Goal: Information Seeking & Learning: Learn about a topic

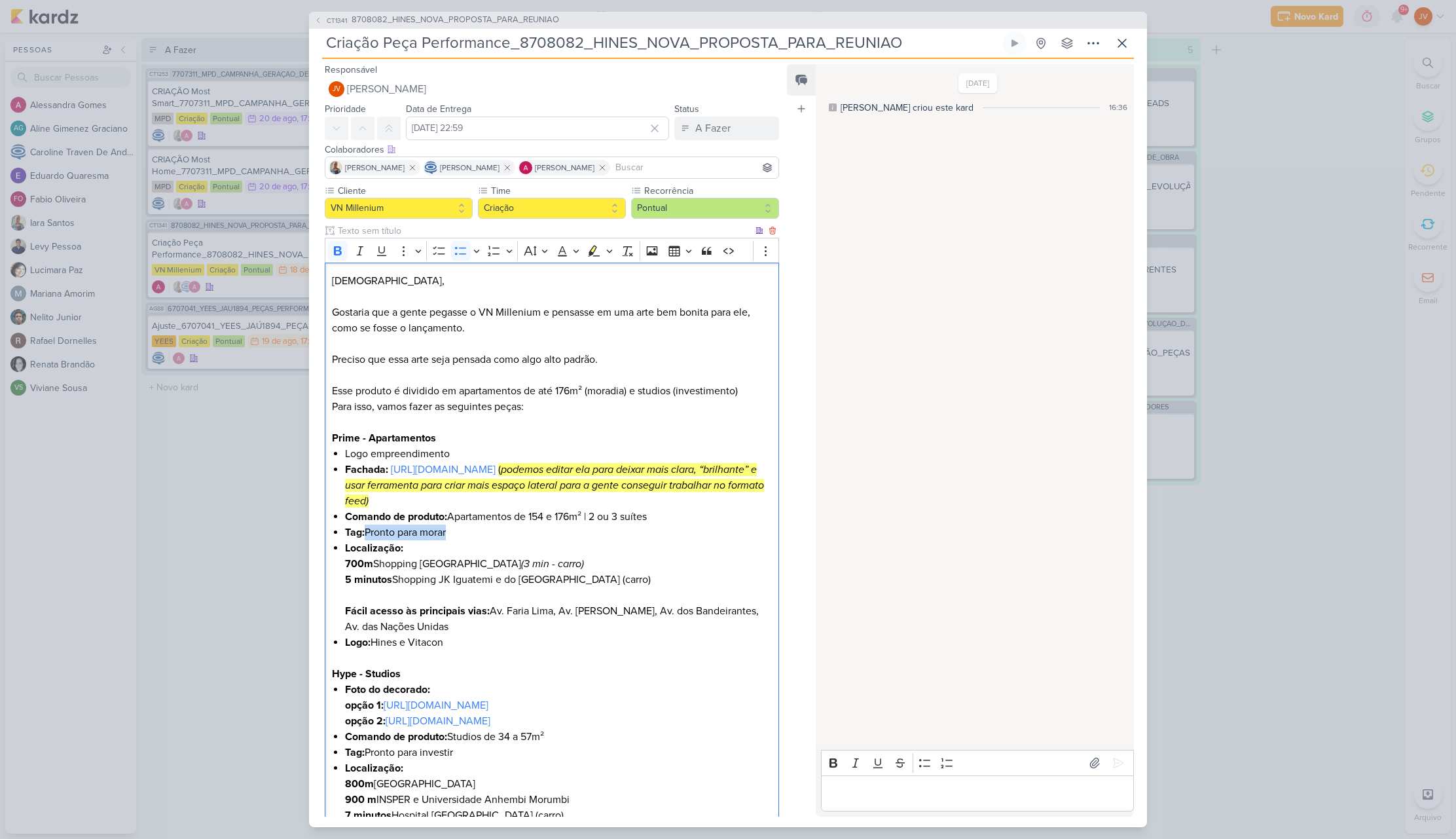
drag, startPoint x: 447, startPoint y: 537, endPoint x: 366, endPoint y: 531, distance: 81.2
click at [366, 531] on li "Tag: Pronto para morar" at bounding box center [559, 532] width 427 height 16
copy li "Pronto para morar"
drag, startPoint x: 627, startPoint y: 580, endPoint x: 350, endPoint y: 551, distance: 278.5
click at [335, 566] on div "[DEMOGRAPHIC_DATA], Gostaria que a gente pegasse o VN Millenium e pensasse em u…" at bounding box center [552, 610] width 455 height 696
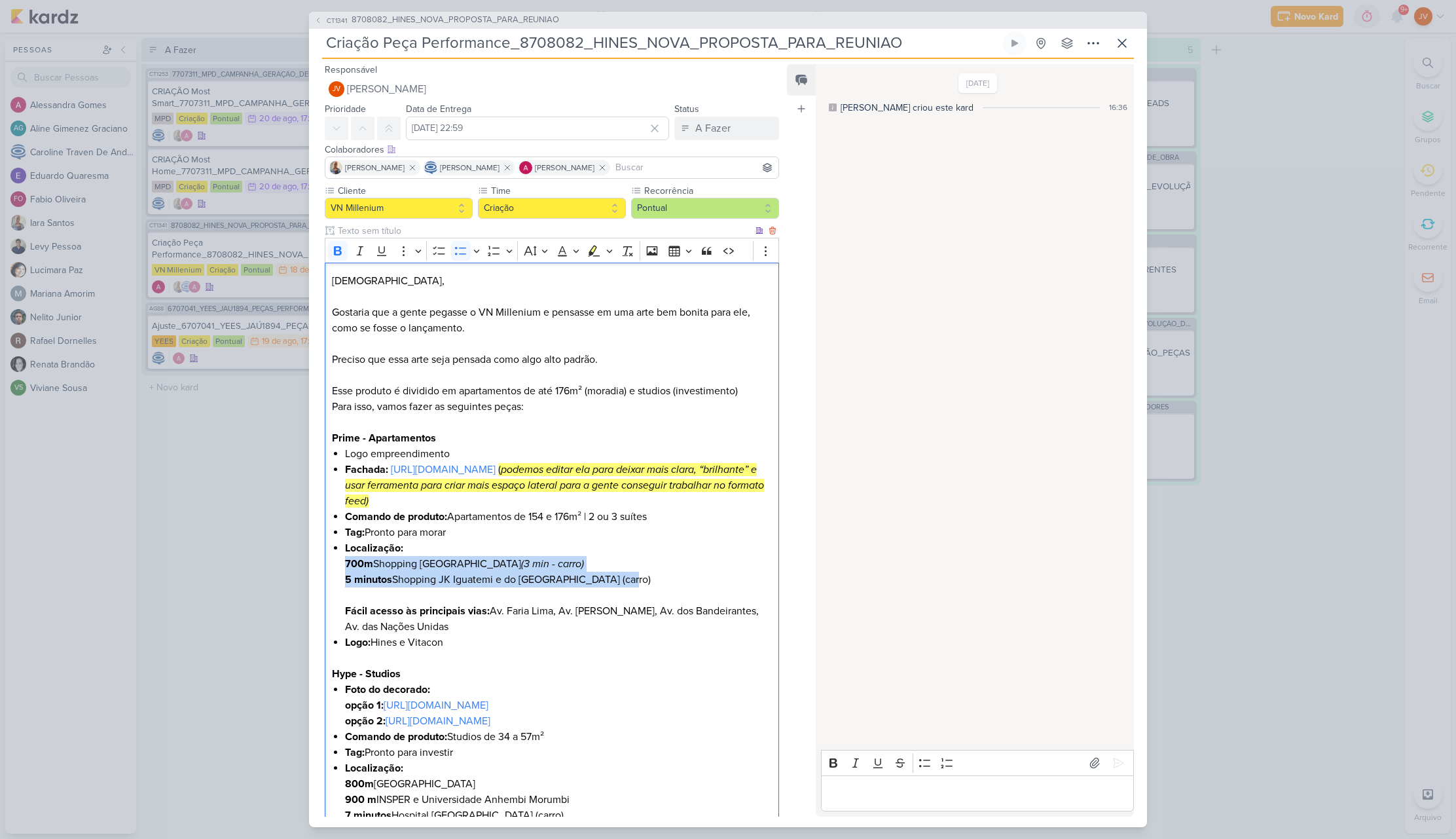
copy li "700m Shopping [GEOGRAPHIC_DATA] (3 min - carro) 5 minutos Shopping JK Iguatemi …"
click at [483, 607] on strong "Fácil acesso às principais vias:" at bounding box center [417, 611] width 145 height 13
drag, startPoint x: 489, startPoint y: 610, endPoint x: 336, endPoint y: 614, distance: 153.1
click at [336, 614] on div "[DEMOGRAPHIC_DATA], Gostaria que a gente pegasse o VN Millenium e pensasse em u…" at bounding box center [552, 610] width 455 height 696
copy strong "Fácil acesso às principais vias:"
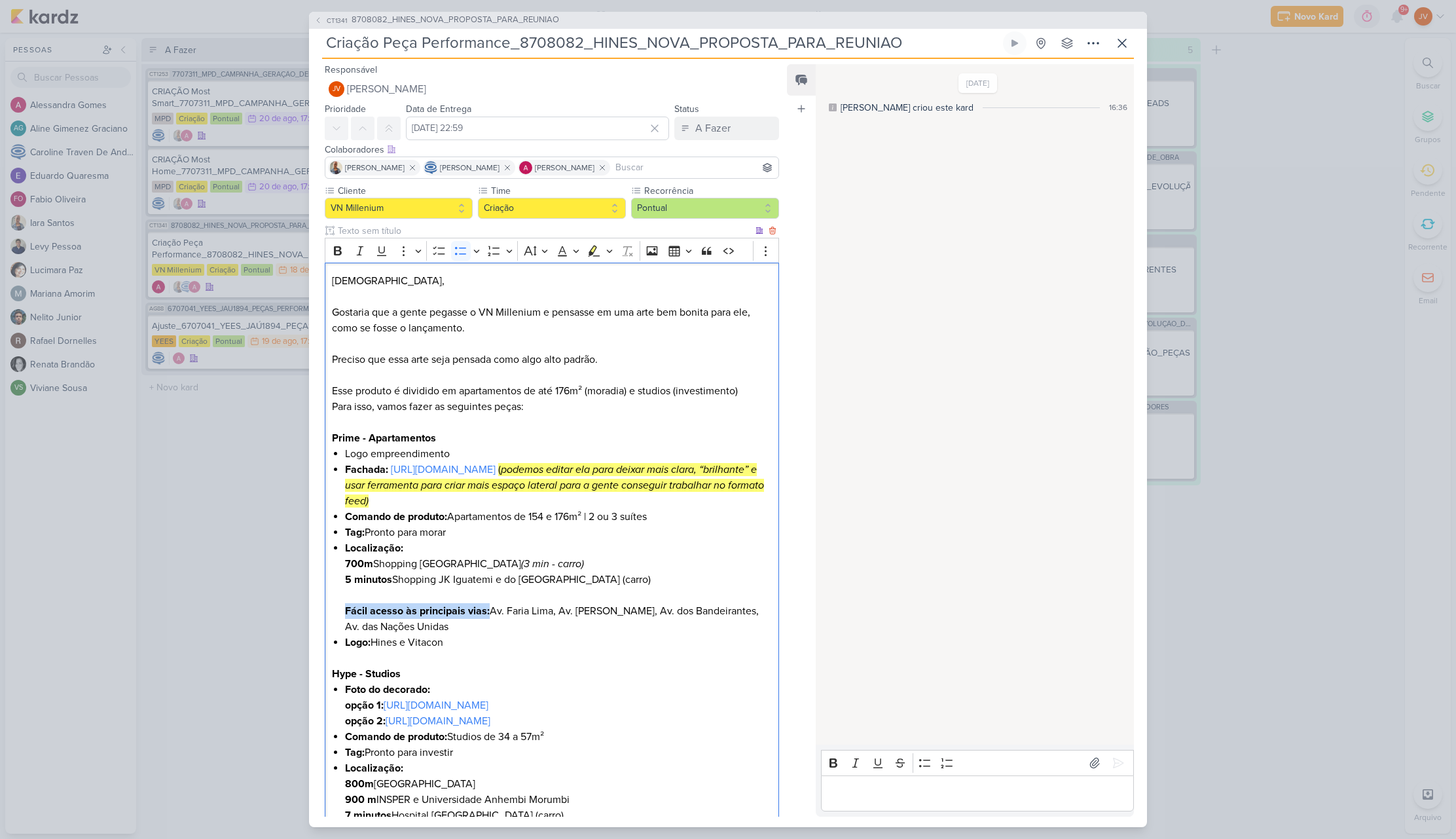
drag, startPoint x: 446, startPoint y: 644, endPoint x: 377, endPoint y: 646, distance: 69.0
click at [377, 645] on li "Logo: Hines e Vitacon" at bounding box center [559, 643] width 427 height 16
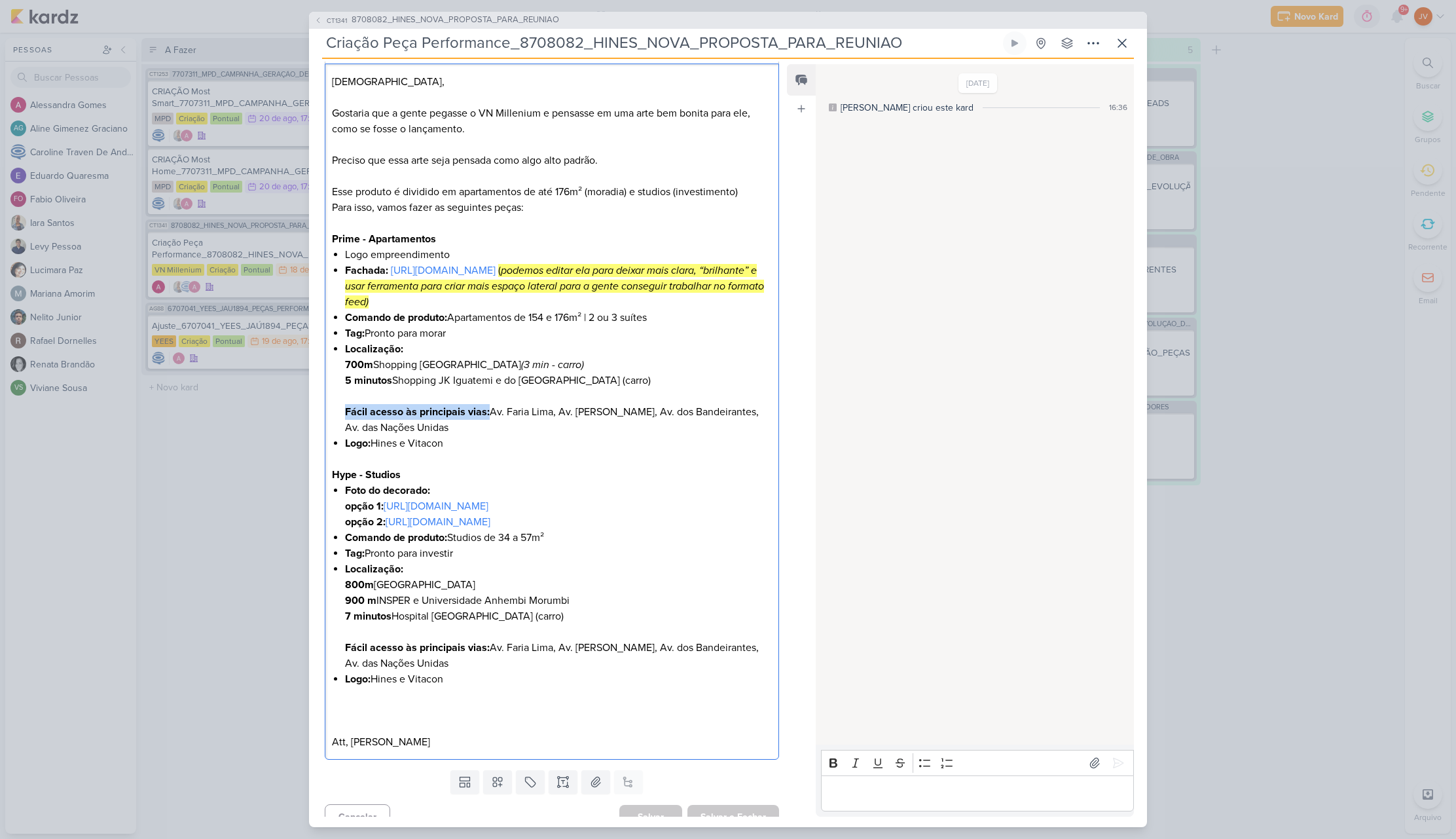
scroll to position [246, 0]
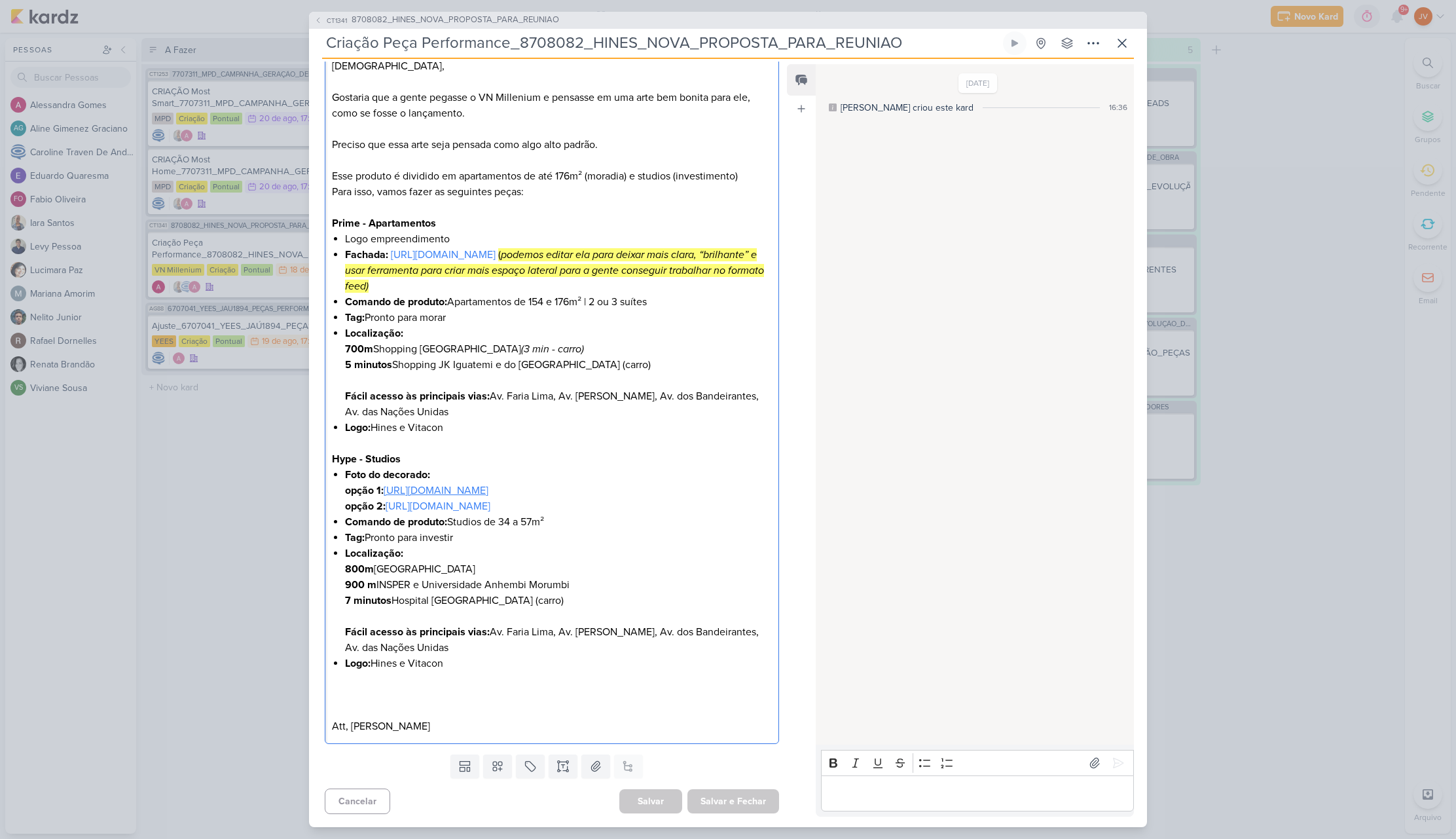
click at [487, 484] on link "[URL][DOMAIN_NAME]" at bounding box center [436, 491] width 105 height 13
click at [488, 500] on link "[URL][DOMAIN_NAME]" at bounding box center [438, 506] width 105 height 13
